Goal: Navigation & Orientation: Find specific page/section

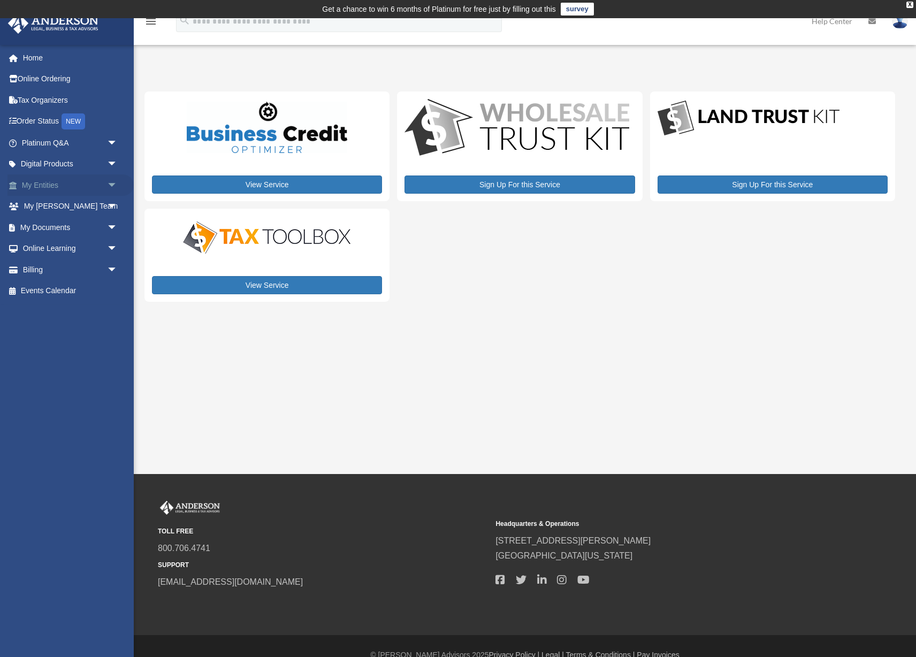
click at [45, 185] on link "My Entities arrow_drop_down" at bounding box center [70, 184] width 126 height 21
click at [20, 273] on span at bounding box center [19, 270] width 8 height 7
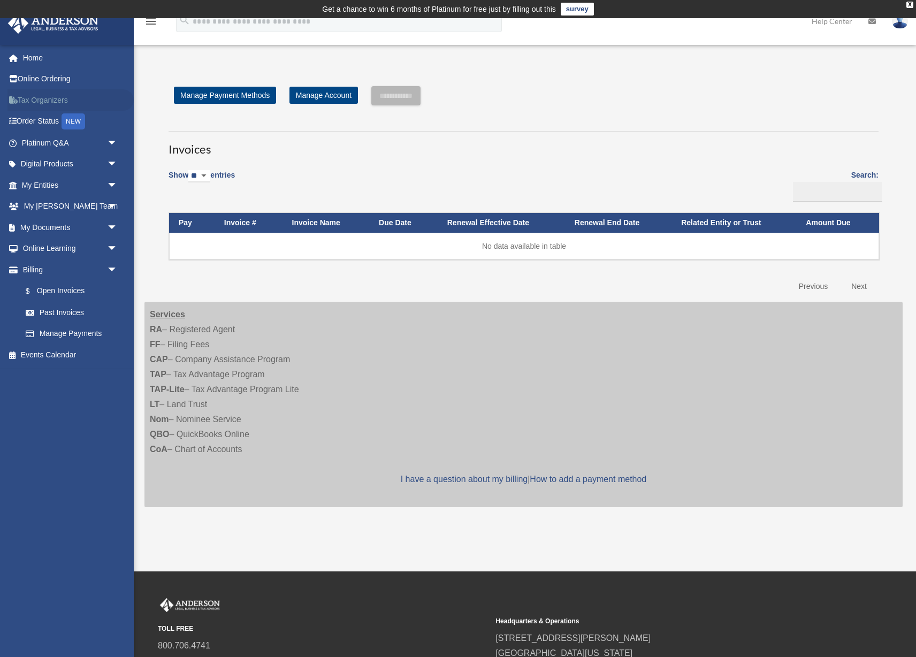
click at [43, 100] on link "Tax Organizers" at bounding box center [70, 99] width 126 height 21
